Goal: Submit feedback/report problem

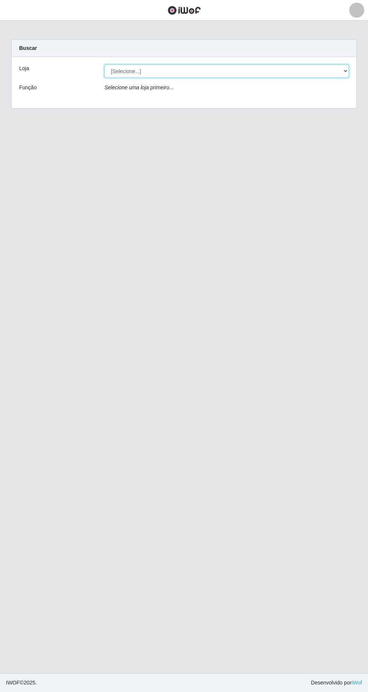
click at [174, 68] on select "[Selecione...] Extrabom - Loja 05 [GEOGRAPHIC_DATA]" at bounding box center [226, 71] width 244 height 13
select select "494"
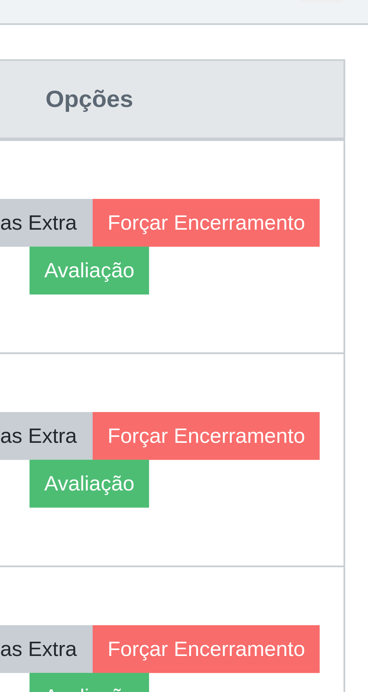
scroll to position [1, 0]
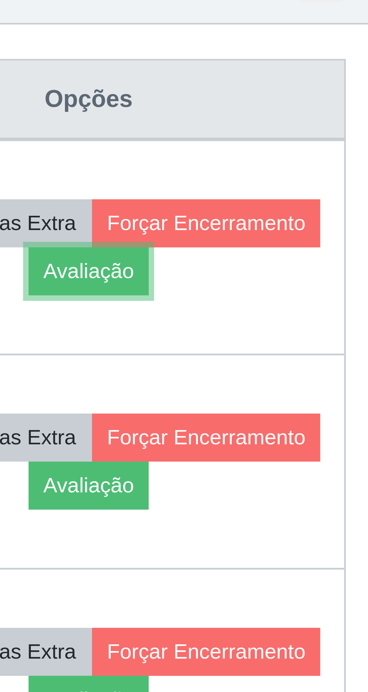
click at [306, 357] on button "Avaliação" at bounding box center [292, 357] width 27 height 11
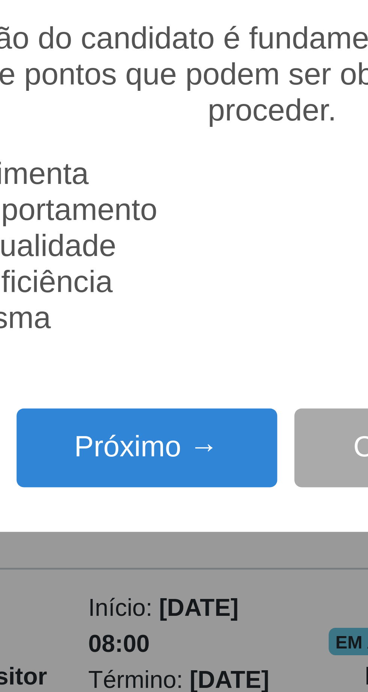
click at [158, 397] on button "Próximo →" at bounding box center [156, 396] width 57 height 18
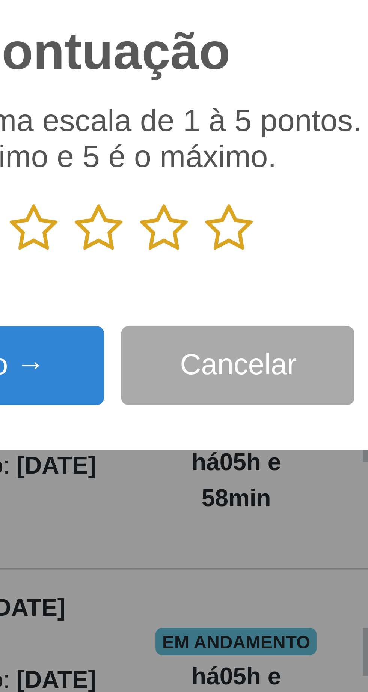
click at [215, 348] on icon at bounding box center [212, 347] width 11 height 11
click at [207, 354] on input "radio" at bounding box center [207, 354] width 0 height 0
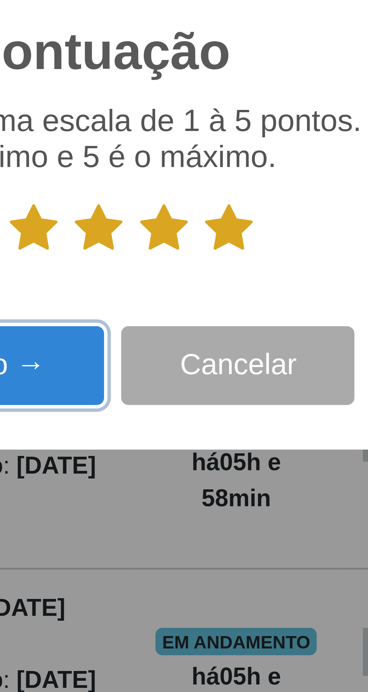
click at [174, 377] on button "Próximo →" at bounding box center [156, 378] width 57 height 18
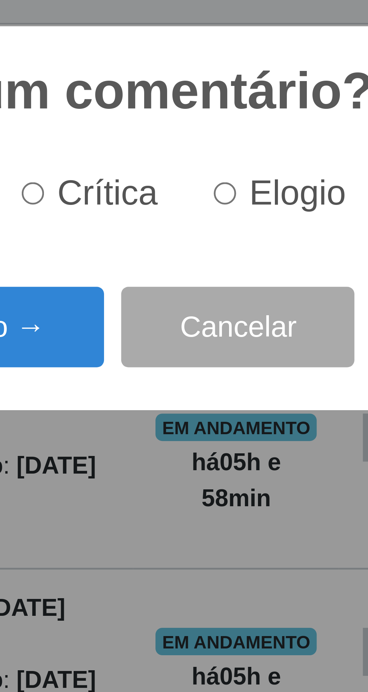
click at [214, 338] on input "Elogio" at bounding box center [211, 340] width 5 height 5
radio input "true"
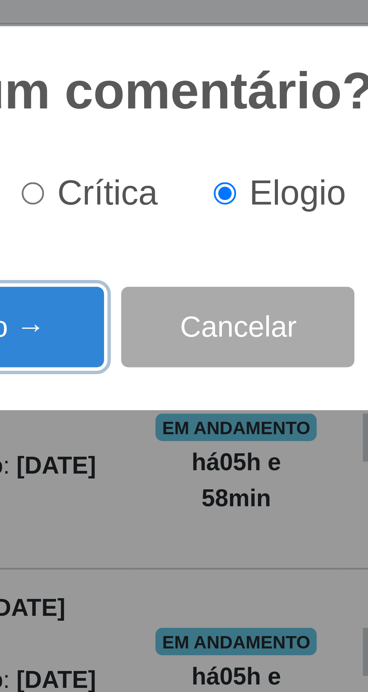
click at [176, 371] on button "Próximo →" at bounding box center [156, 370] width 57 height 18
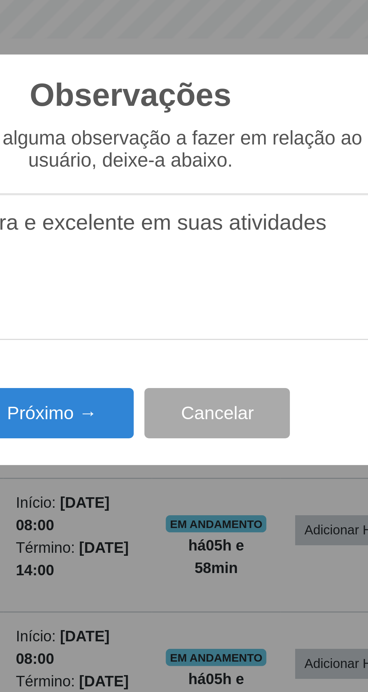
type textarea "A prestadora e excelente em suas atividades"
click at [165, 398] on button "Próximo →" at bounding box center [156, 400] width 57 height 18
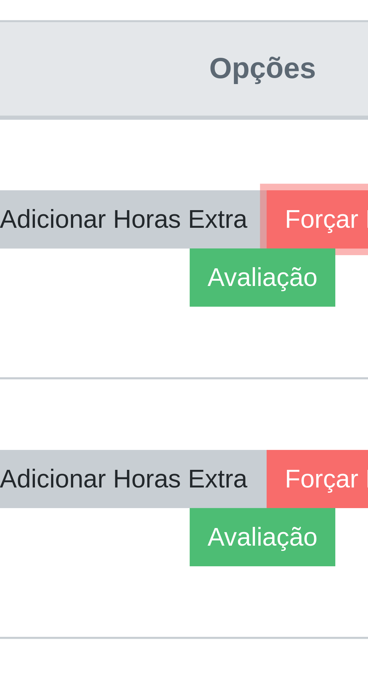
click at [293, 352] on button "Forçar Encerramento" at bounding box center [318, 347] width 50 height 11
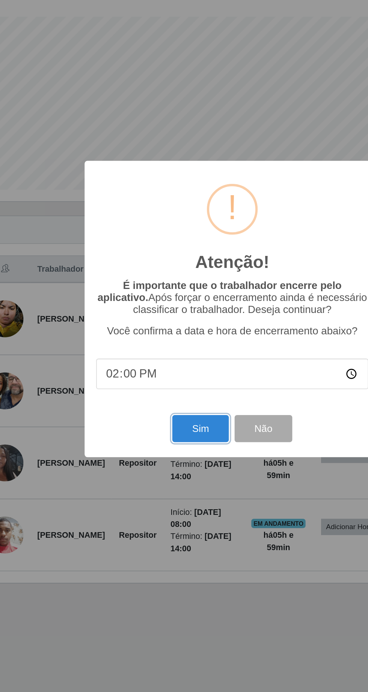
click at [157, 427] on button "Sim" at bounding box center [163, 424] width 36 height 18
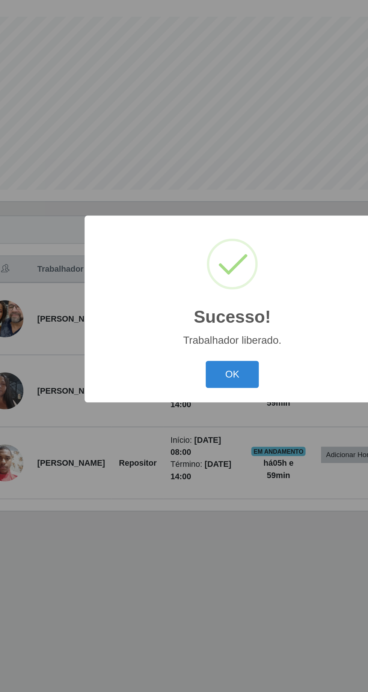
click at [189, 385] on button "OK" at bounding box center [184, 389] width 35 height 18
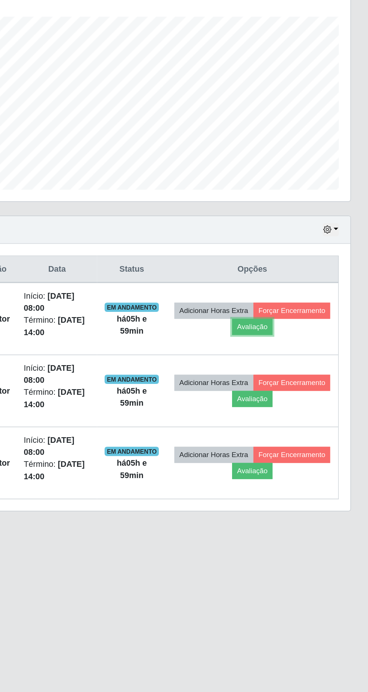
click at [306, 354] on button "Avaliação" at bounding box center [292, 357] width 27 height 11
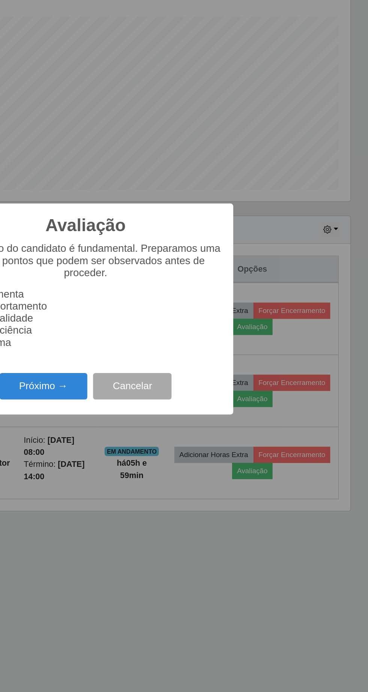
click at [159, 399] on button "Próximo →" at bounding box center [156, 396] width 57 height 18
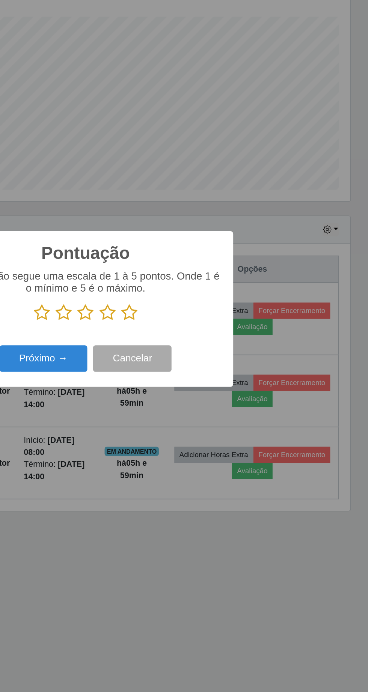
click at [215, 349] on icon at bounding box center [212, 347] width 11 height 11
click at [207, 354] on input "radio" at bounding box center [207, 354] width 0 height 0
click at [162, 372] on button "Próximo →" at bounding box center [156, 378] width 57 height 18
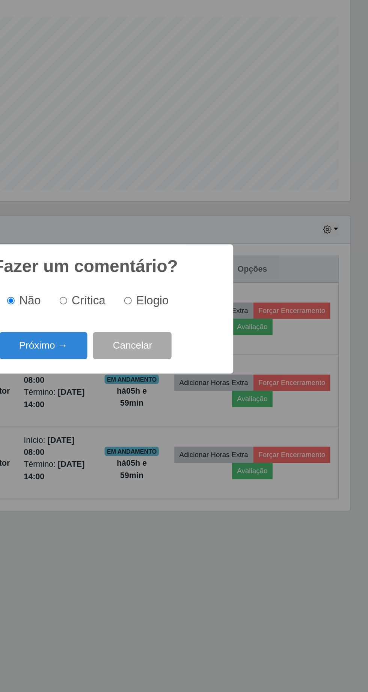
click at [214, 339] on input "Elogio" at bounding box center [211, 340] width 5 height 5
radio input "true"
click at [155, 369] on button "Próximo →" at bounding box center [156, 370] width 57 height 18
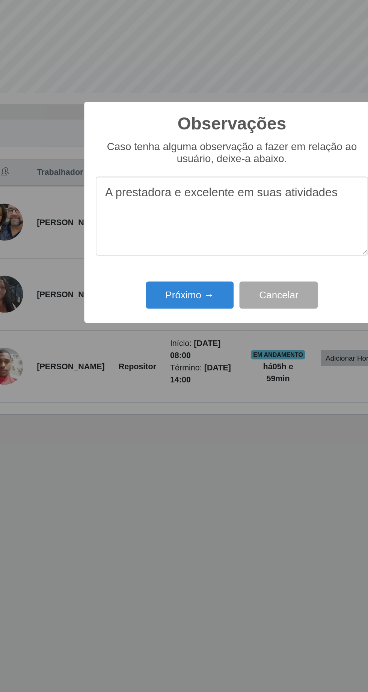
click at [103, 331] on textarea "A prestadora e excelente em suas atividades" at bounding box center [183, 348] width 177 height 51
click at [153, 334] on textarea "O prestadora e excelente em suas atividades" at bounding box center [183, 348] width 177 height 51
type textarea "O prestador e excelente em suas atividades"
click at [156, 399] on button "Próximo →" at bounding box center [156, 400] width 57 height 18
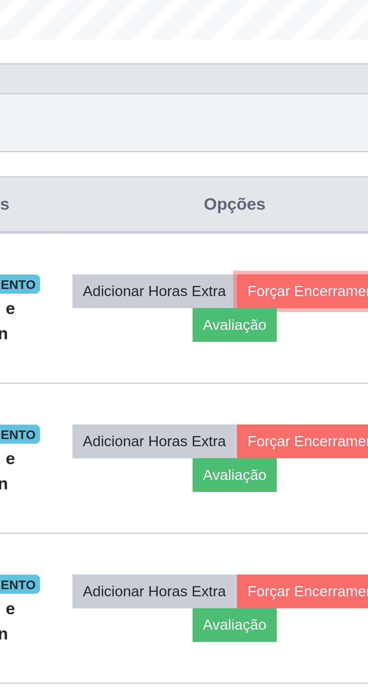
click at [293, 352] on button "Forçar Encerramento" at bounding box center [318, 347] width 50 height 11
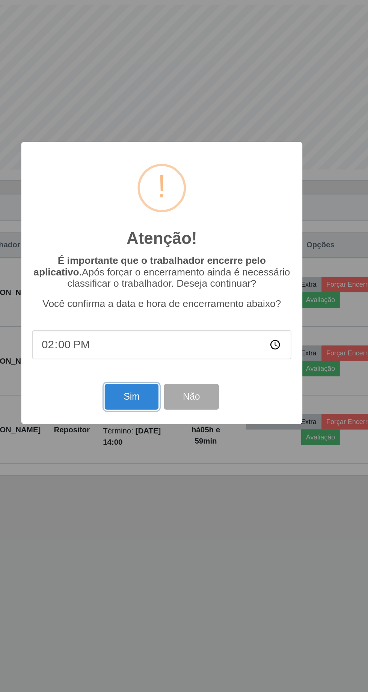
click at [162, 423] on button "Sim" at bounding box center [163, 424] width 36 height 18
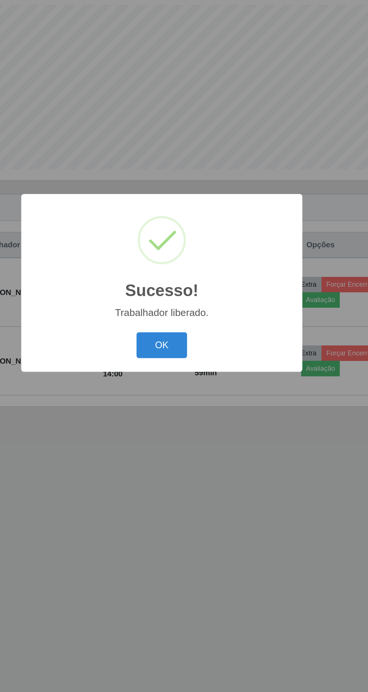
click at [194, 393] on button "OK" at bounding box center [184, 389] width 35 height 18
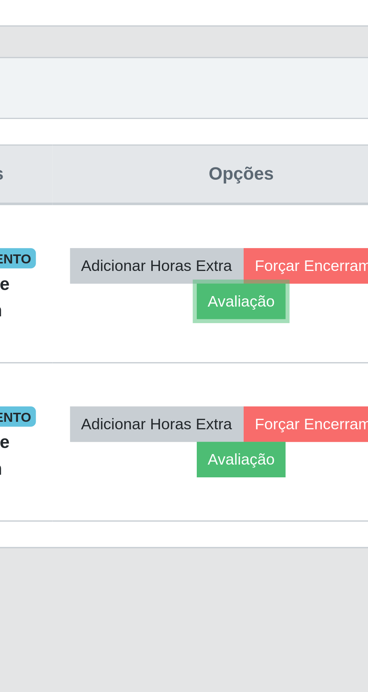
click at [306, 358] on button "Avaliação" at bounding box center [292, 357] width 27 height 11
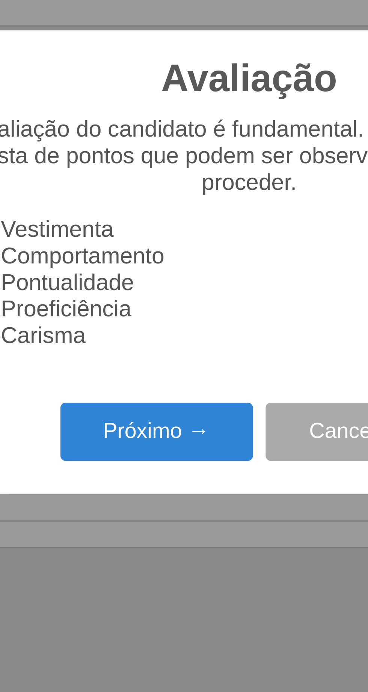
click at [149, 397] on button "Próximo →" at bounding box center [156, 396] width 57 height 18
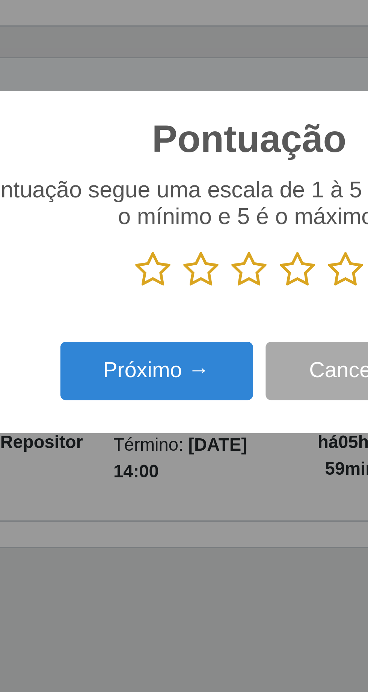
click at [213, 347] on icon at bounding box center [212, 347] width 11 height 11
click at [207, 354] on input "radio" at bounding box center [207, 354] width 0 height 0
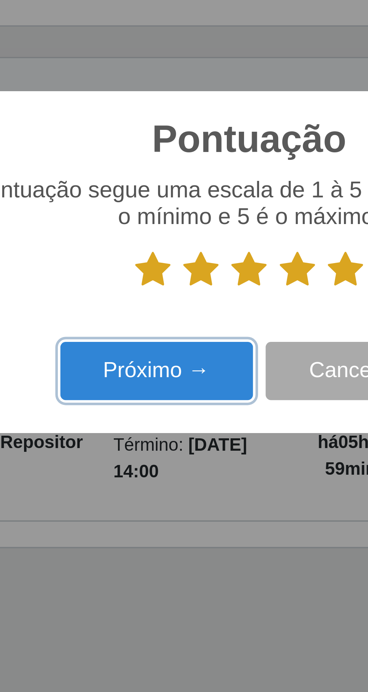
click at [164, 380] on button "Próximo →" at bounding box center [156, 378] width 57 height 18
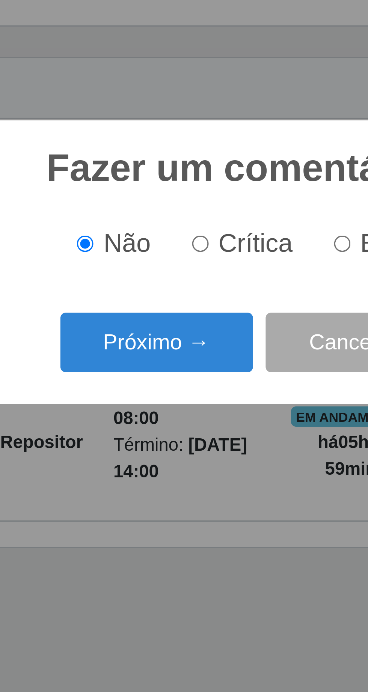
click at [213, 339] on input "Elogio" at bounding box center [211, 340] width 5 height 5
radio input "true"
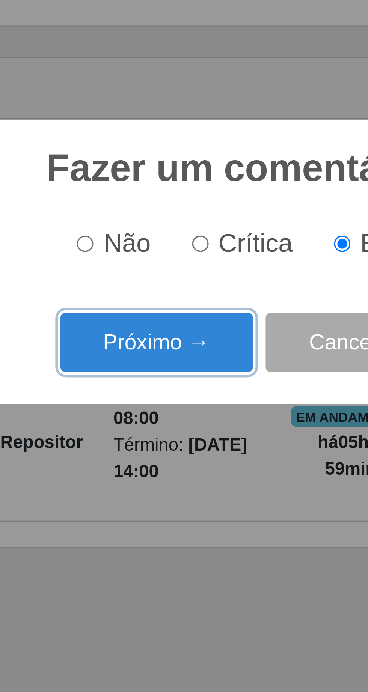
click at [164, 371] on button "Próximo →" at bounding box center [156, 370] width 57 height 18
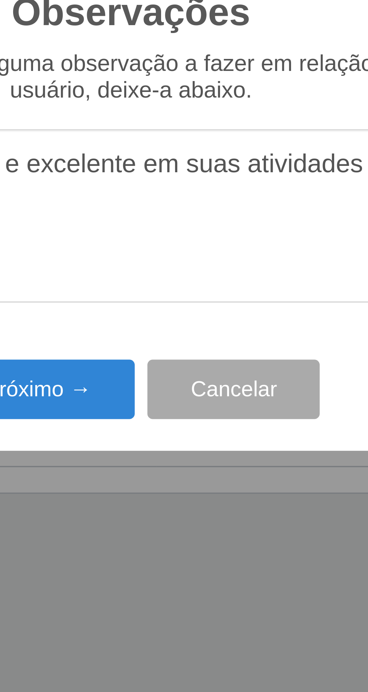
type textarea "A prestadora e excelente em suas atividades"
click at [168, 398] on button "Próximo →" at bounding box center [156, 400] width 57 height 18
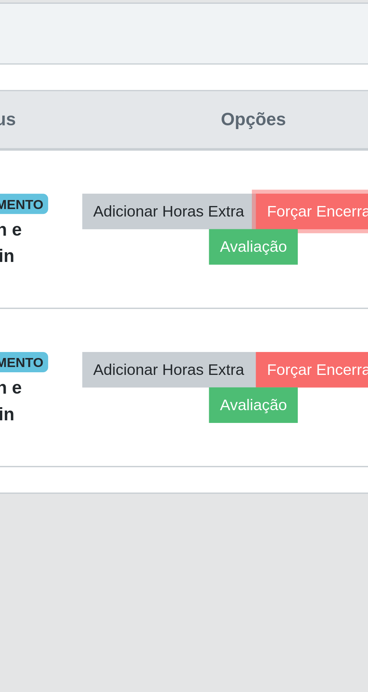
click at [293, 352] on button "Forçar Encerramento" at bounding box center [318, 347] width 50 height 11
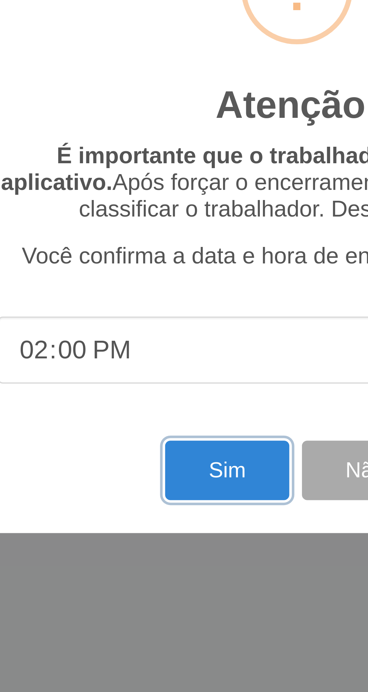
click at [161, 422] on button "Sim" at bounding box center [163, 424] width 36 height 18
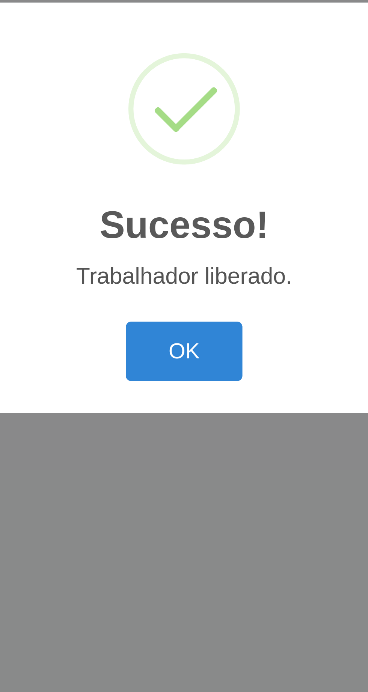
click at [183, 387] on button "OK" at bounding box center [184, 389] width 35 height 18
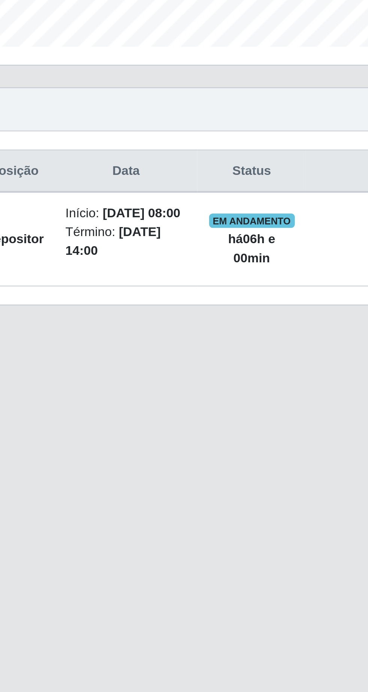
scroll to position [0, 0]
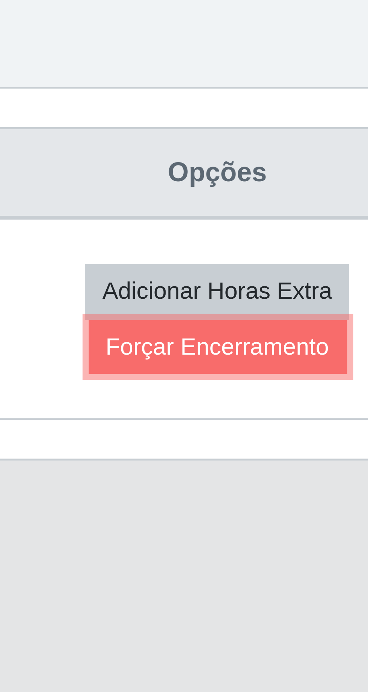
click at [309, 359] on button "Forçar Encerramento" at bounding box center [296, 353] width 50 height 11
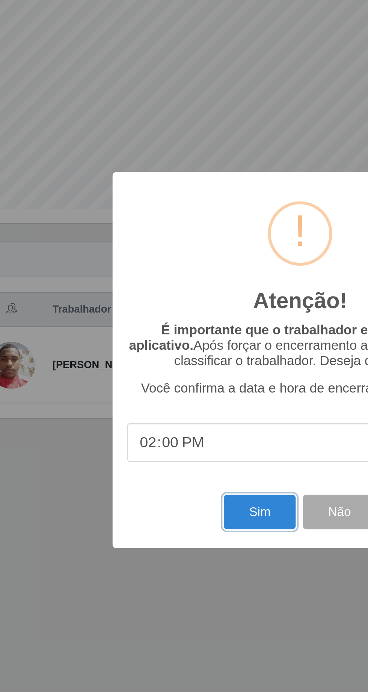
click at [160, 433] on button "Sim" at bounding box center [163, 424] width 36 height 18
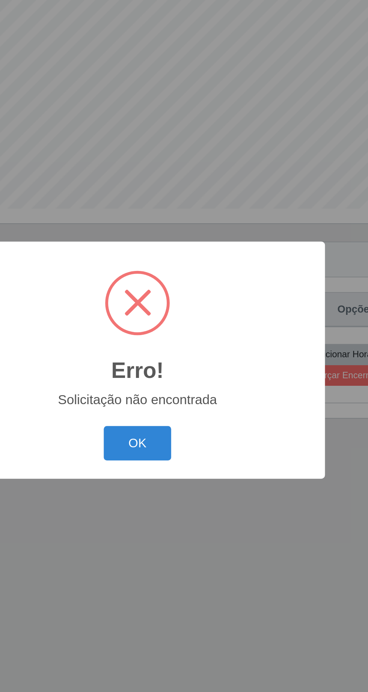
click at [178, 397] on button "OK" at bounding box center [184, 389] width 35 height 18
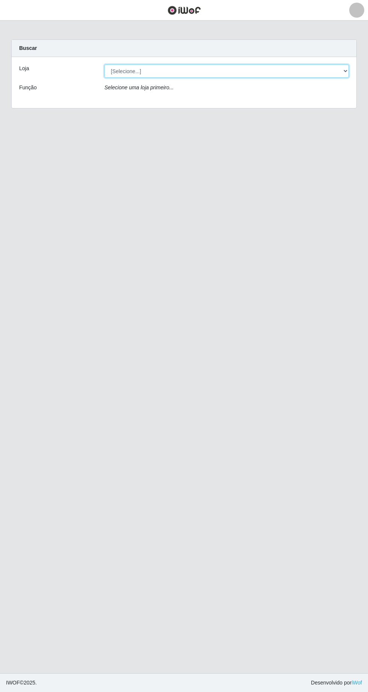
click at [163, 66] on select "[Selecione...] Extrabom - Loja 05 [GEOGRAPHIC_DATA]" at bounding box center [226, 71] width 244 height 13
select select "494"
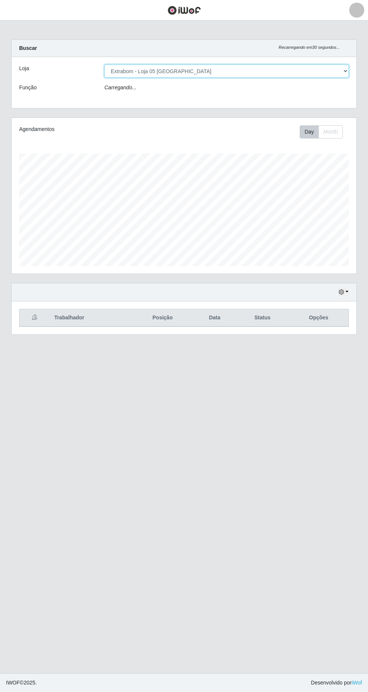
scroll to position [156, 344]
